Goal: Ask a question

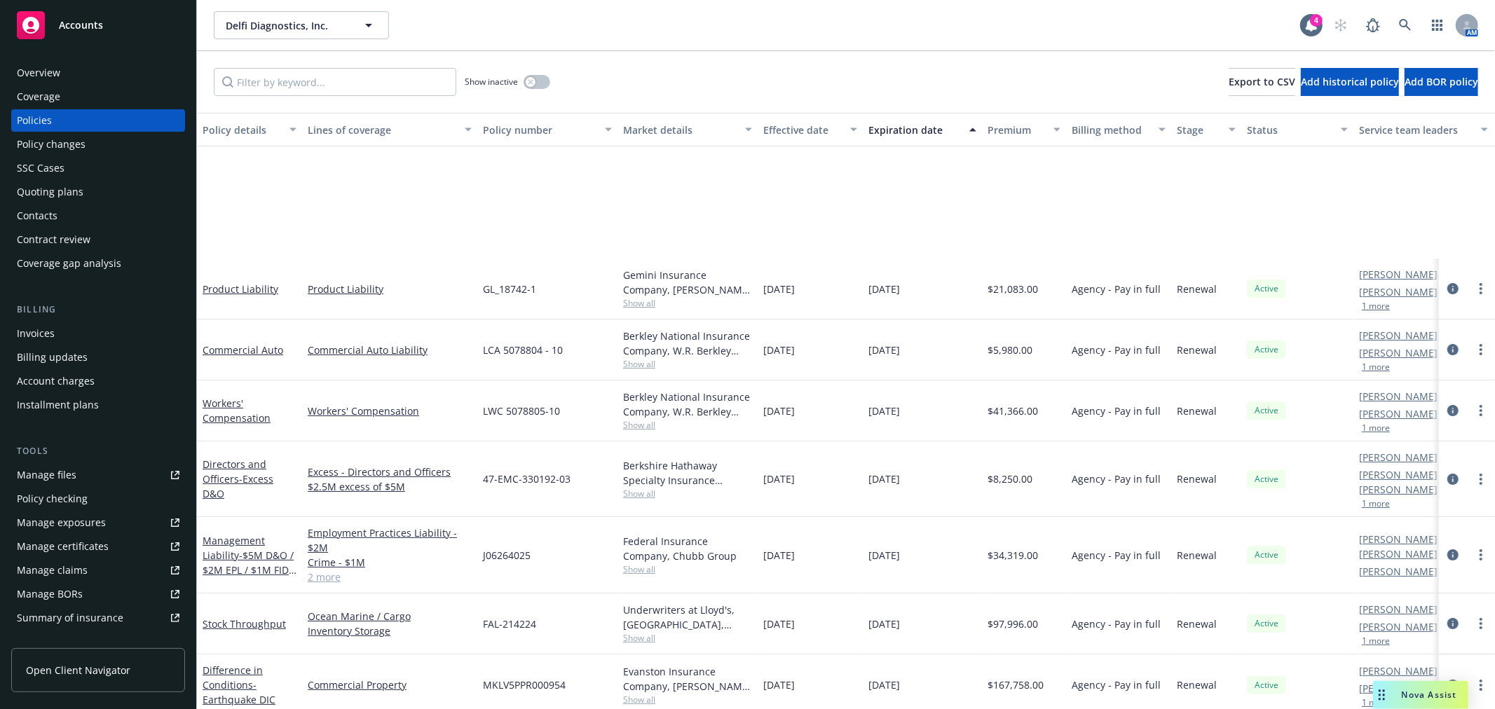
scroll to position [186, 0]
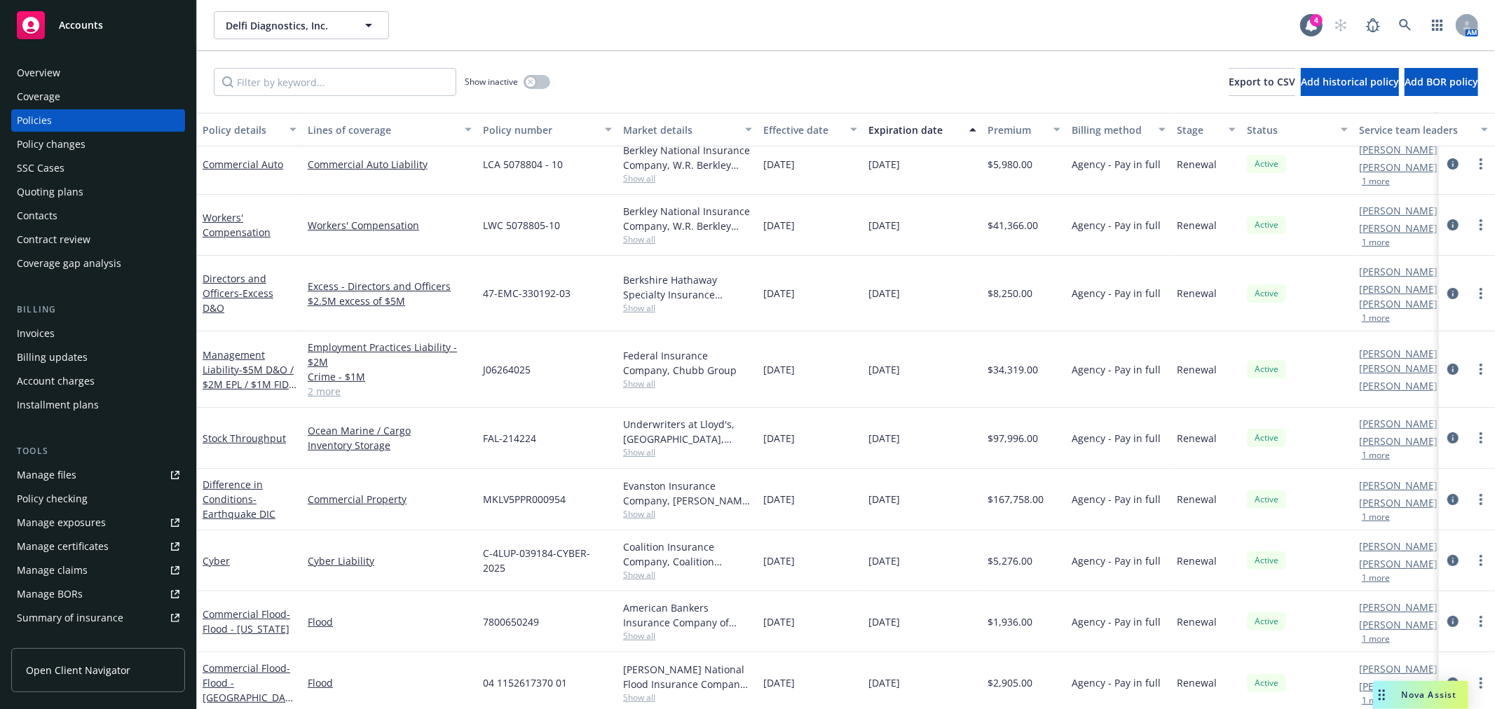
click at [1405, 688] on div "Nova Assist" at bounding box center [1420, 695] width 95 height 28
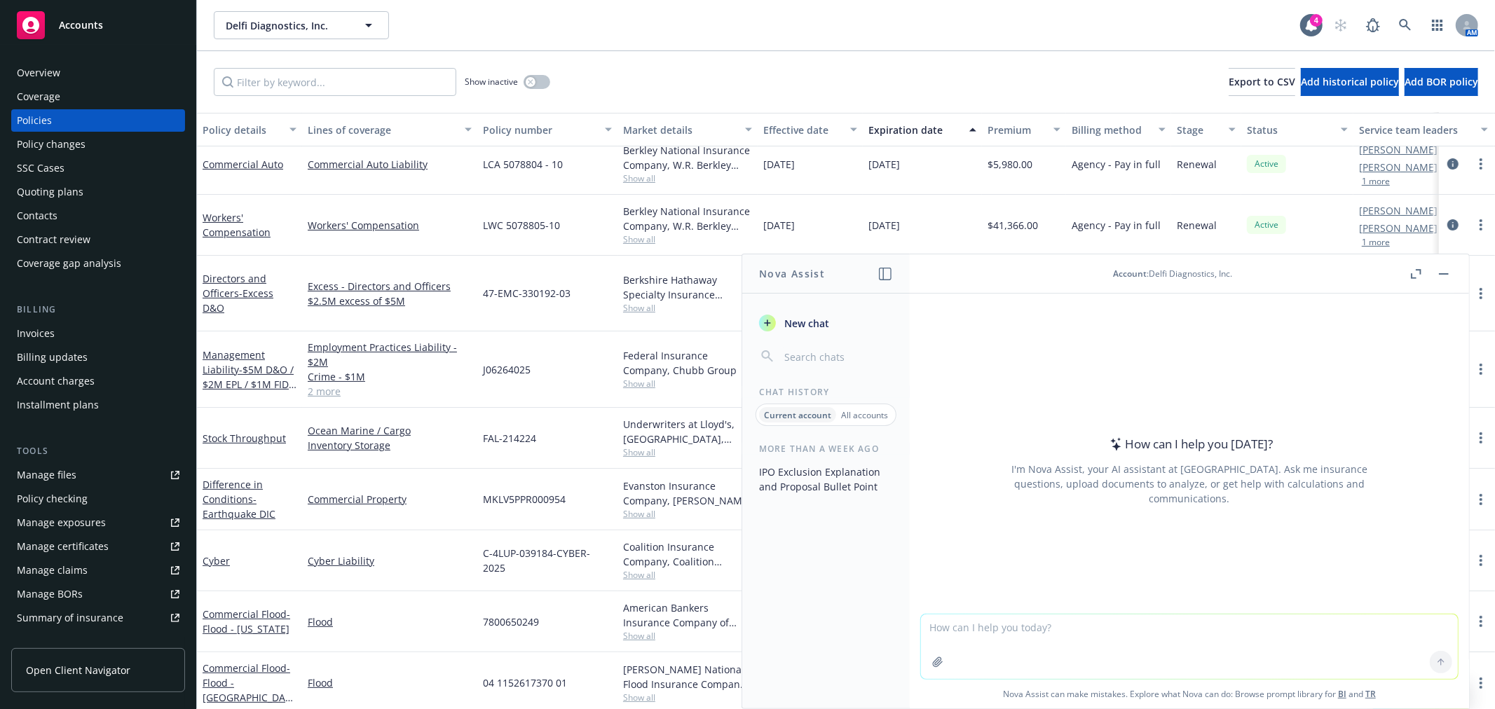
click at [1110, 622] on textarea at bounding box center [1189, 647] width 537 height 64
type textarea "what is side a dic. explain in succint email"
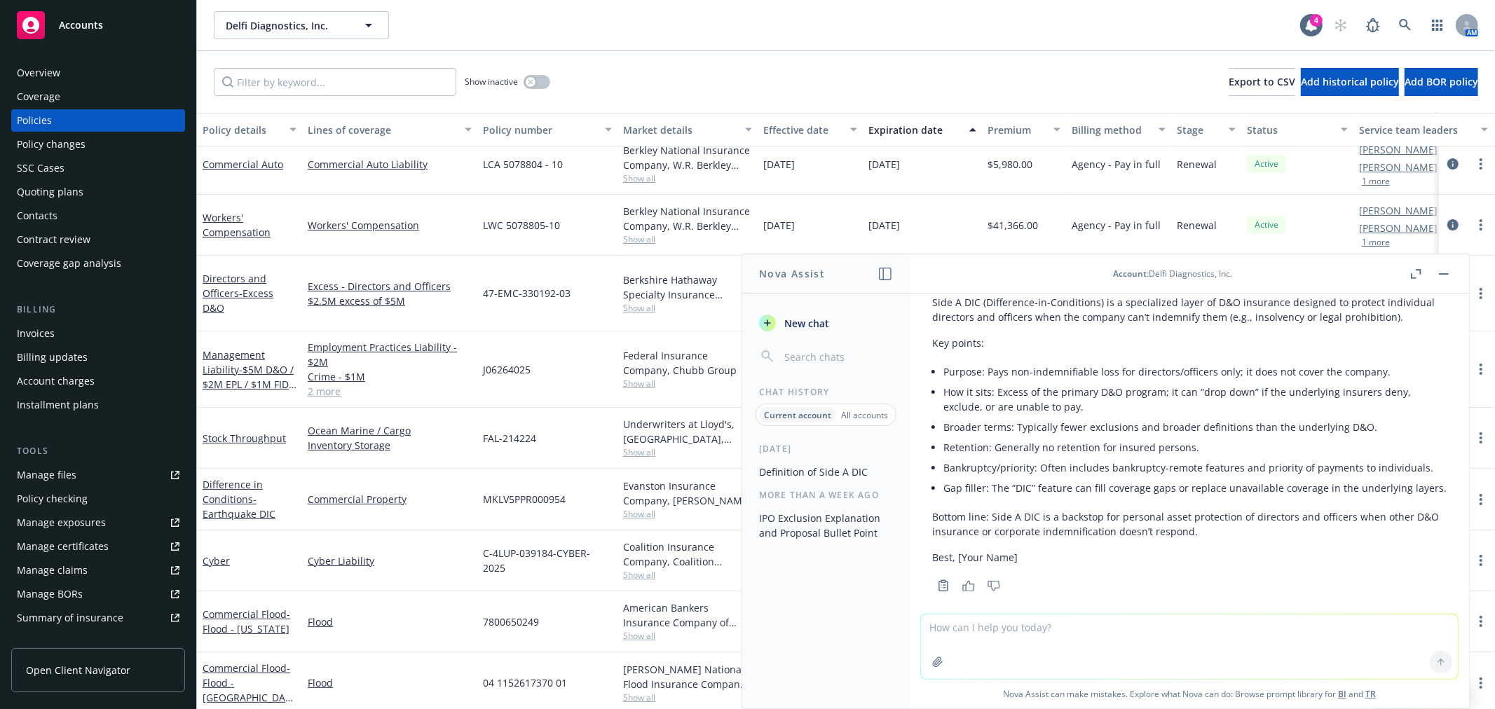
scroll to position [140, 0]
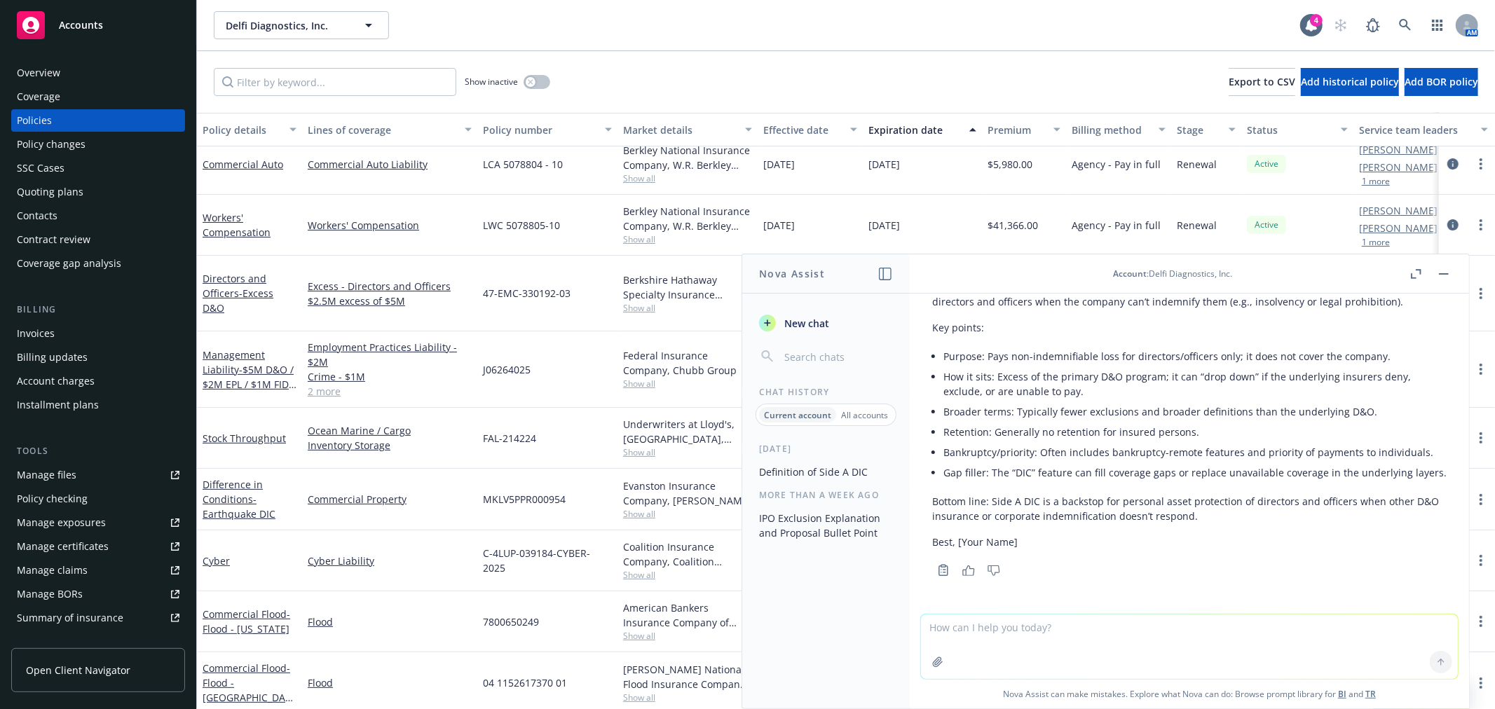
click at [997, 643] on textarea at bounding box center [1189, 647] width 537 height 64
type textarea "explain in 2-3 sentence"
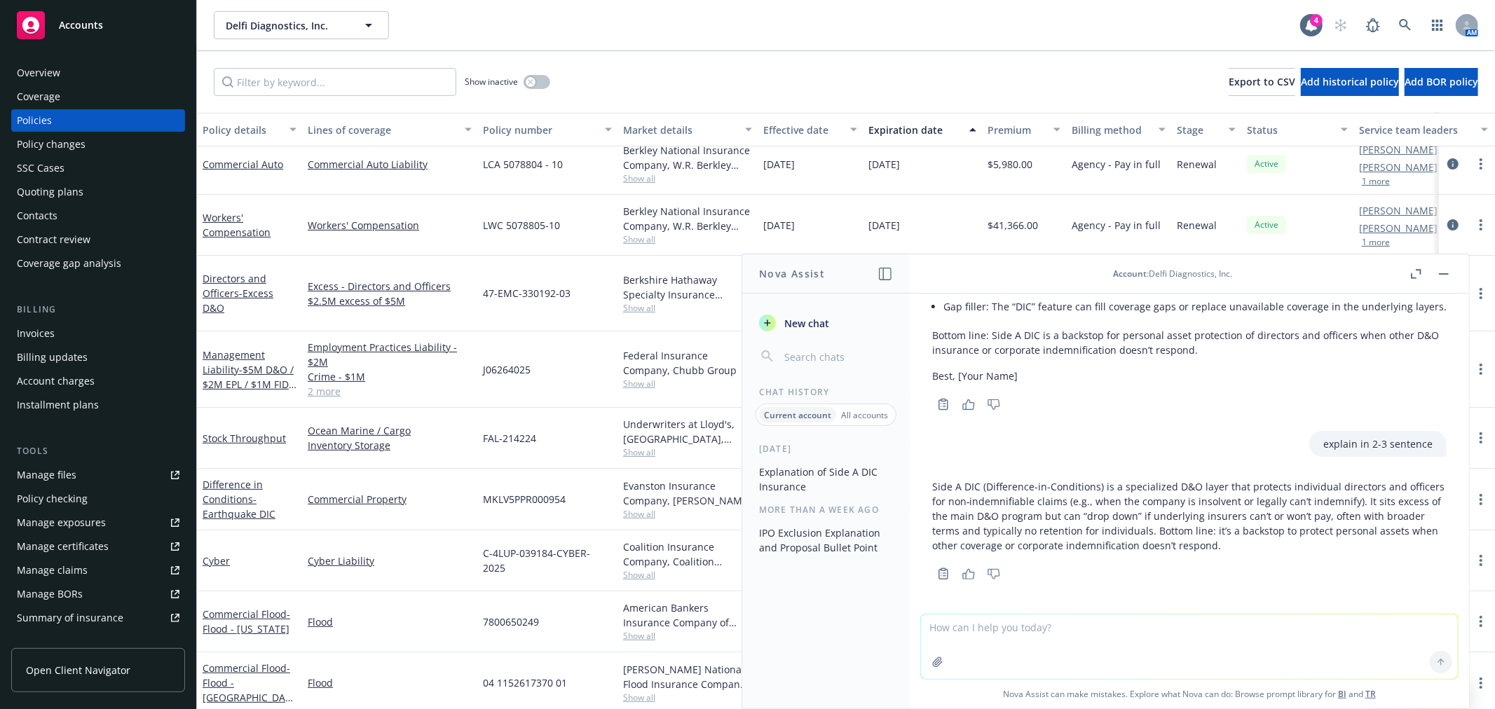
scroll to position [310, 0]
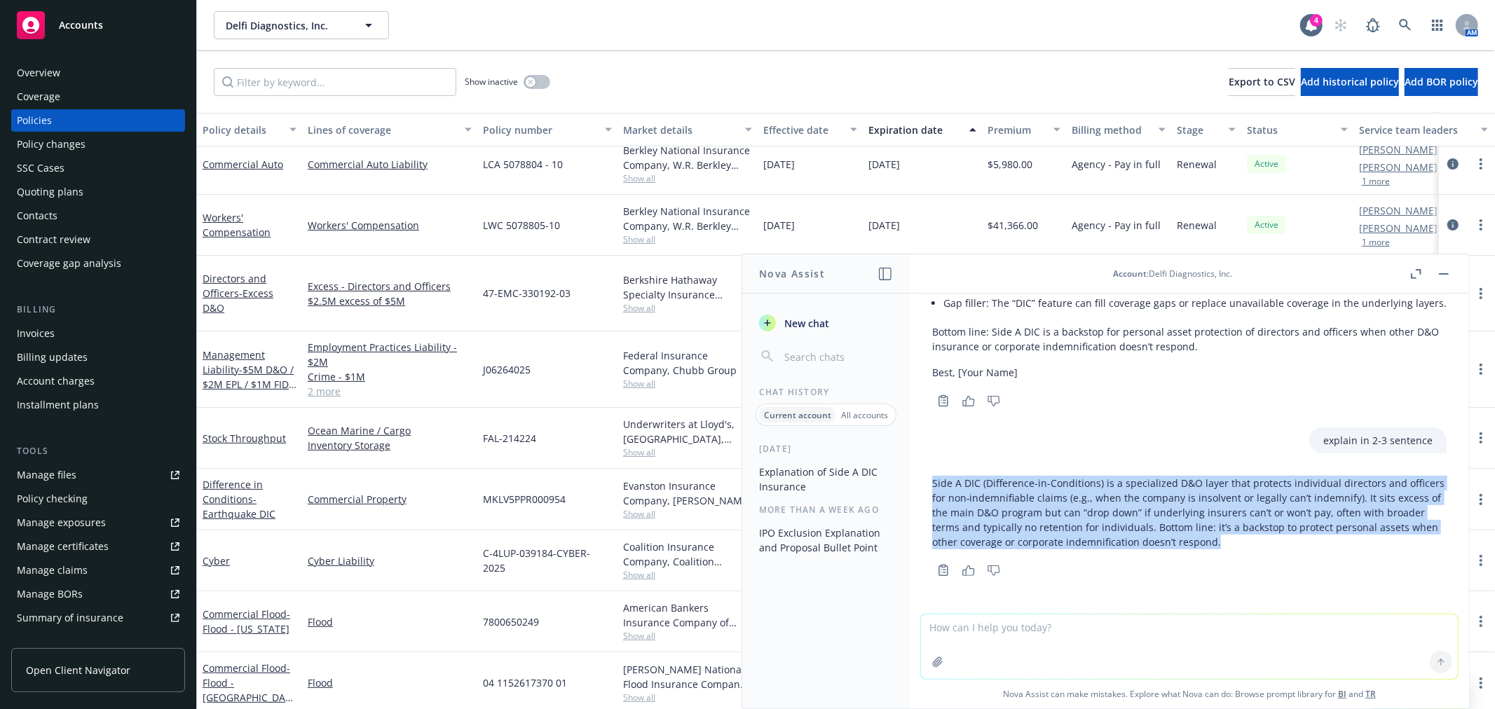
drag, startPoint x: 1302, startPoint y: 547, endPoint x: 921, endPoint y: 472, distance: 388.6
click at [921, 472] on div "Side A DIC (Difference-in-Conditions) is a specialized D&O layer that protects …" at bounding box center [1189, 525] width 537 height 110
copy p "Side A DIC (Difference-in-Conditions) is a specialized D&O layer that protects …"
